Goal: Ask a question

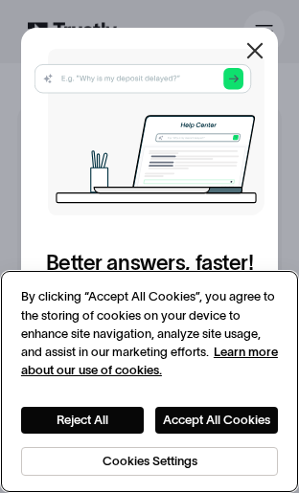
click at [236, 424] on button "Accept All Cookies" at bounding box center [216, 420] width 123 height 26
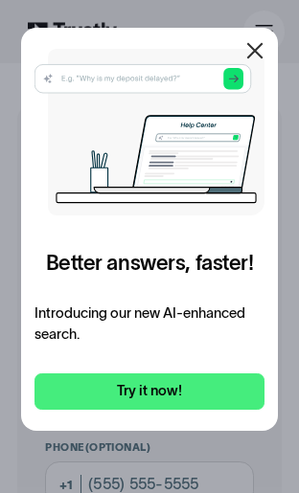
click at [169, 395] on link "Try it now!" at bounding box center [148, 392] width 229 height 37
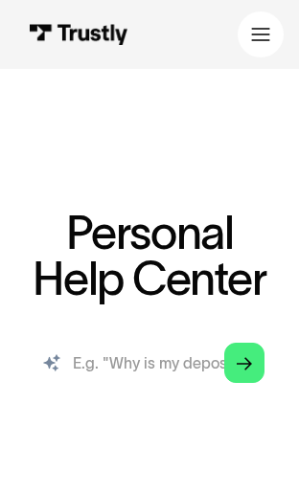
click at [155, 363] on input "search" at bounding box center [149, 362] width 261 height 61
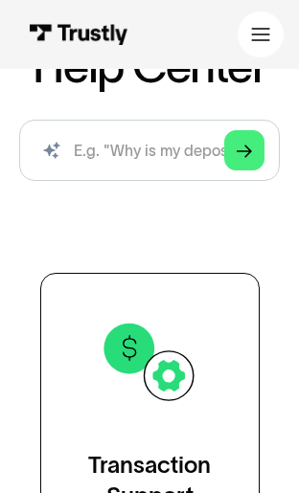
scroll to position [213, 0]
click at [86, 149] on input "search" at bounding box center [149, 150] width 261 height 61
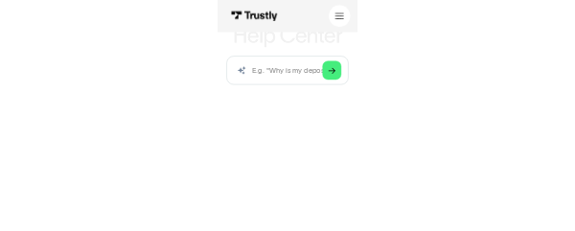
scroll to position [242, 0]
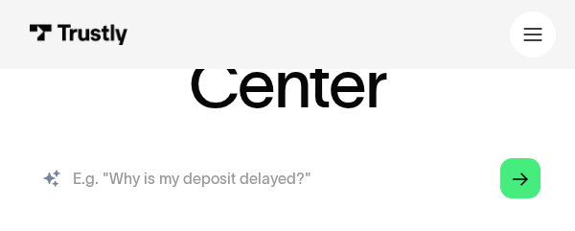
click at [298, 182] on input "search" at bounding box center [287, 178] width 537 height 61
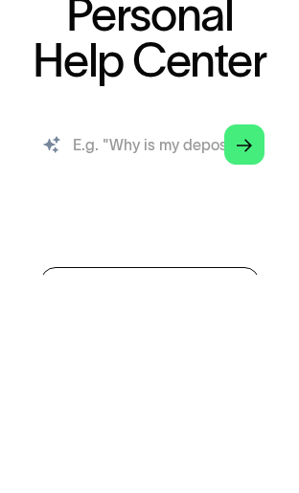
scroll to position [20, 0]
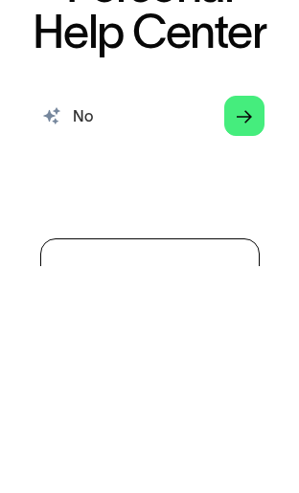
type input "N"
type input "Restrictions on initial deposit"
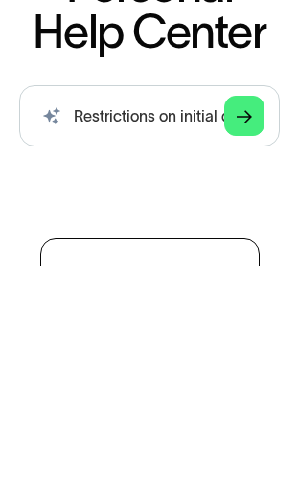
click at [262, 323] on link "Arrow Right" at bounding box center [244, 343] width 40 height 40
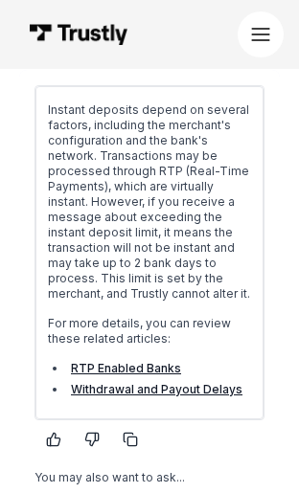
scroll to position [452, 0]
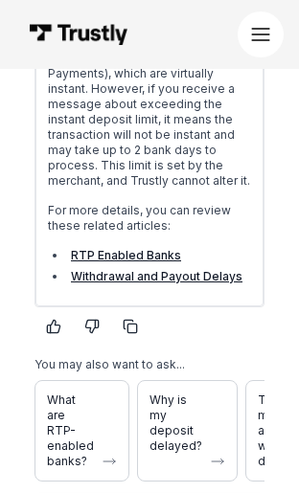
click at [233, 283] on link "Withdrawal and Payout Delays" at bounding box center [157, 276] width 172 height 14
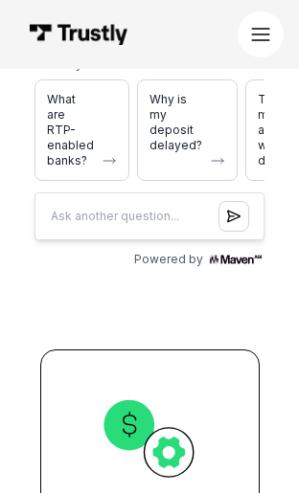
scroll to position [774, 0]
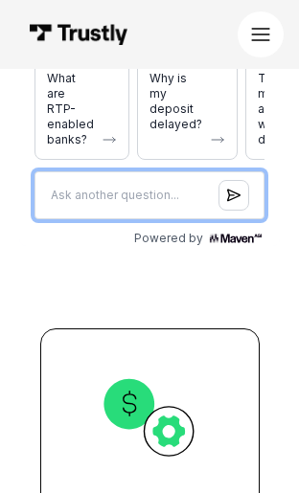
click at [59, 195] on input "Question box" at bounding box center [149, 196] width 230 height 48
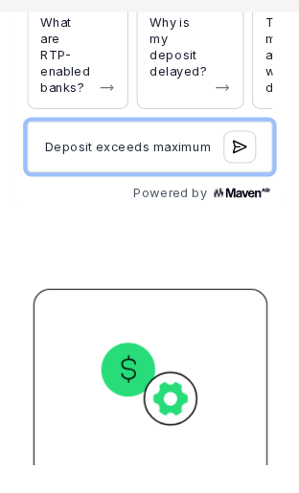
type input "Deposit exceeds maximum"
click at [244, 103] on input "Deposit exceeds maximum" at bounding box center [140, 110] width 230 height 48
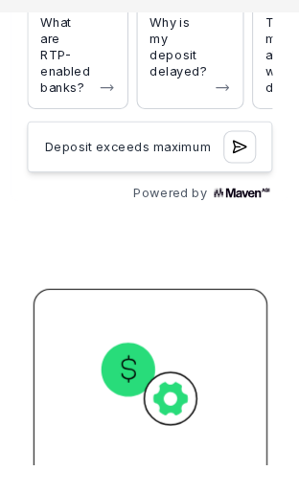
click at [235, 107] on button "Submit question" at bounding box center [224, 110] width 31 height 31
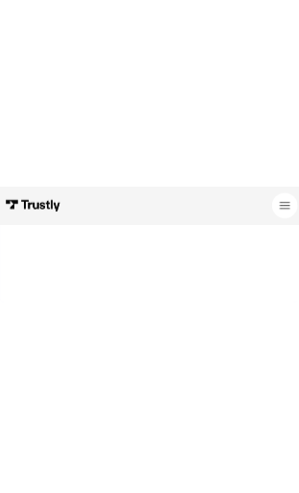
scroll to position [944, 0]
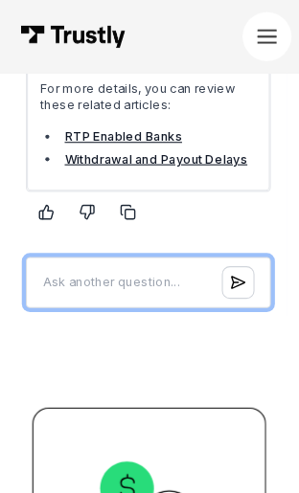
click at [177, 218] on input "Question box" at bounding box center [140, 232] width 230 height 48
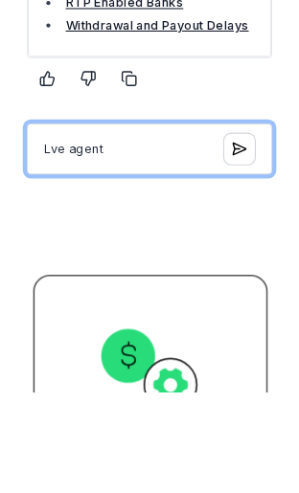
type input "Live agent"
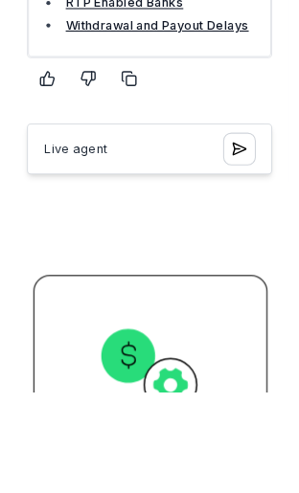
click at [231, 82] on button "Submit question" at bounding box center [224, 96] width 31 height 31
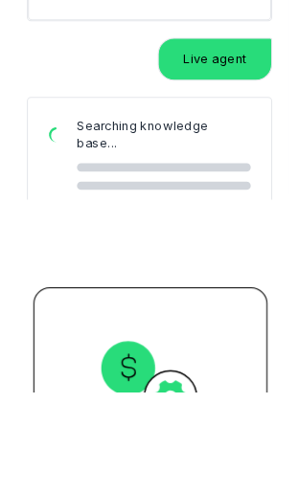
scroll to position [1039, 0]
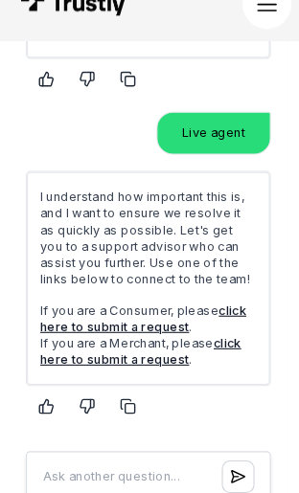
click at [157, 246] on link "click here to submit a request" at bounding box center [135, 256] width 194 height 30
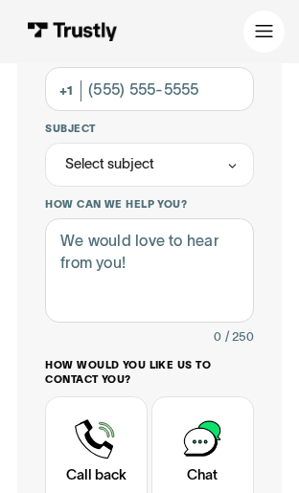
scroll to position [403, 0]
